Goal: Task Accomplishment & Management: Manage account settings

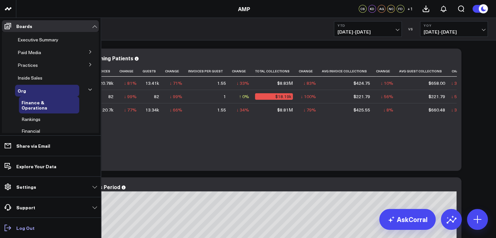
click at [28, 227] on p "Log Out" at bounding box center [25, 227] width 18 height 5
click at [27, 168] on p "Explore Your Data" at bounding box center [36, 166] width 40 height 5
